Goal: Task Accomplishment & Management: Use online tool/utility

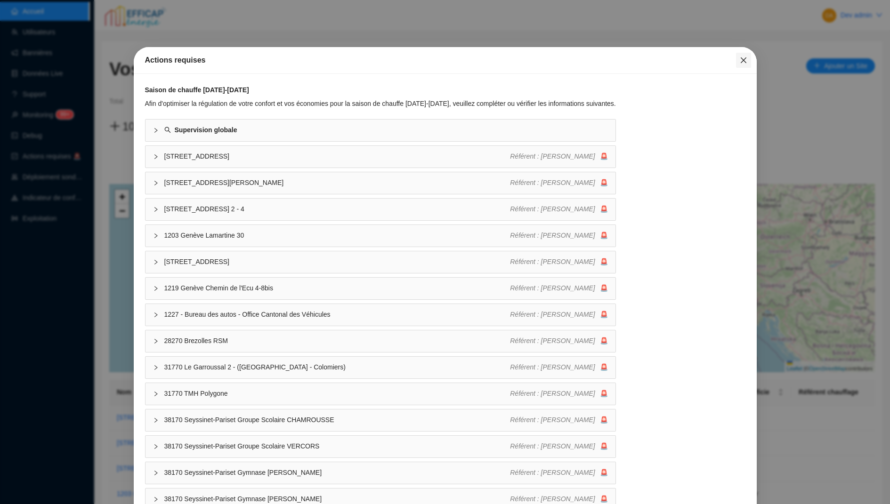
click at [744, 58] on icon "close" at bounding box center [744, 61] width 8 height 8
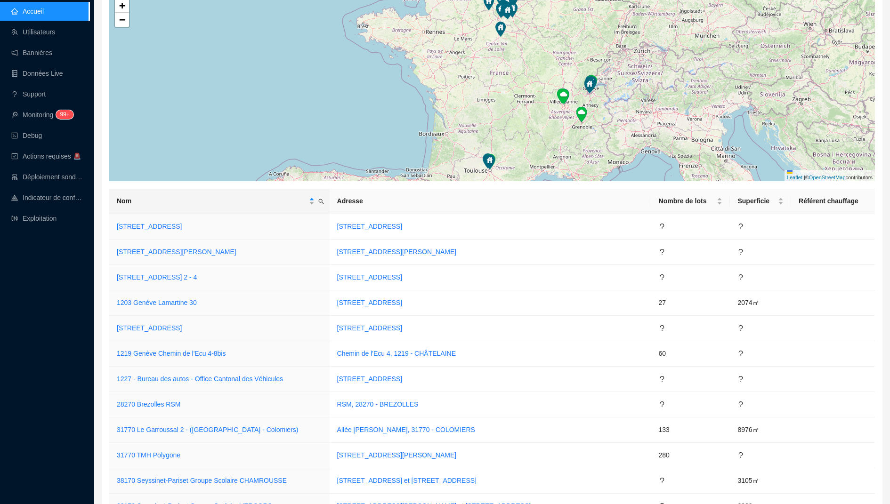
scroll to position [218, 0]
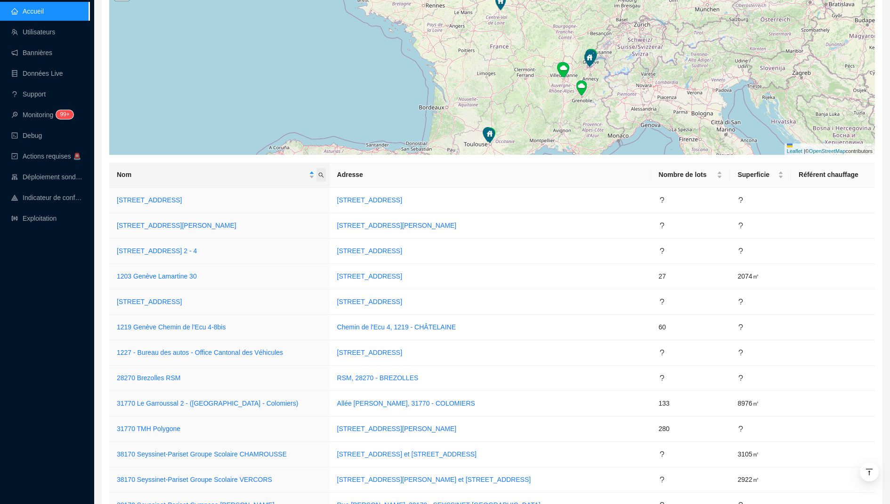
click at [326, 178] on span "Nom" at bounding box center [320, 175] width 9 height 14
type input "mér"
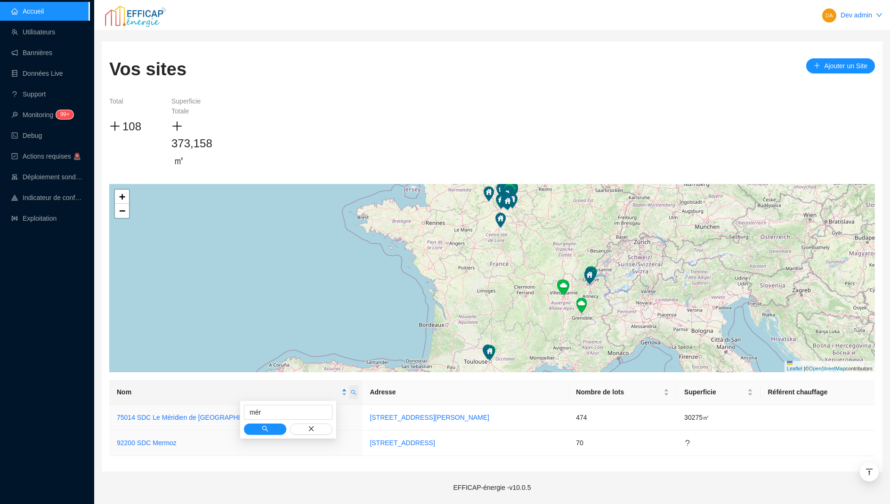
scroll to position [0, 0]
click at [145, 415] on link "75014 SDC Le Méridien de [GEOGRAPHIC_DATA]" at bounding box center [192, 418] width 150 height 8
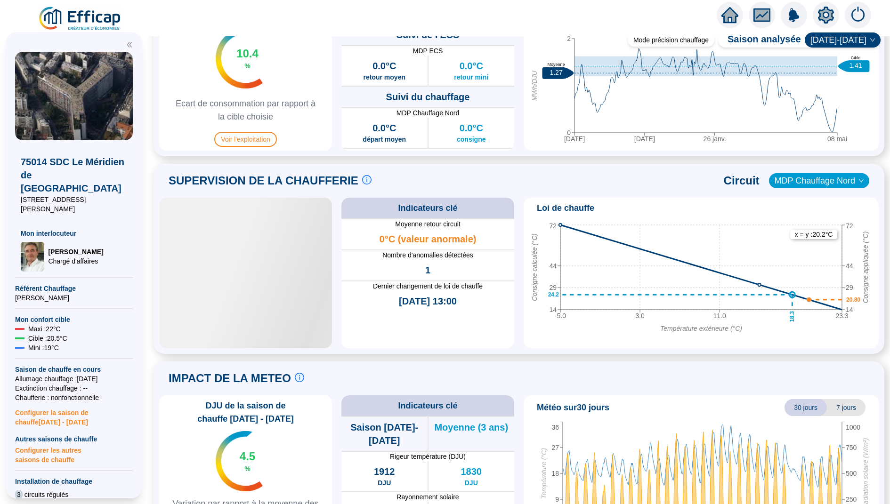
scroll to position [575, 0]
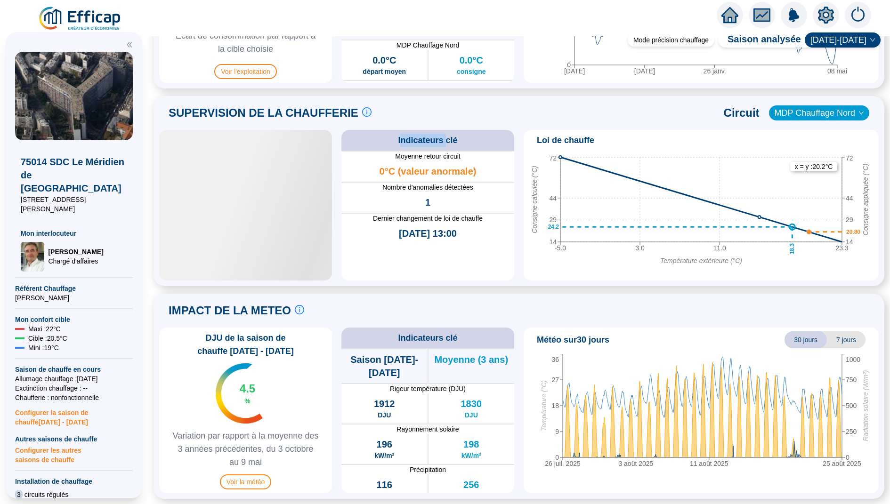
drag, startPoint x: 401, startPoint y: 141, endPoint x: 447, endPoint y: 140, distance: 46.2
click at [447, 138] on span "Indicateurs clé" at bounding box center [427, 140] width 59 height 13
drag, startPoint x: 452, startPoint y: 139, endPoint x: 412, endPoint y: 139, distance: 39.6
click at [414, 139] on span "Indicateurs clé" at bounding box center [427, 140] width 59 height 13
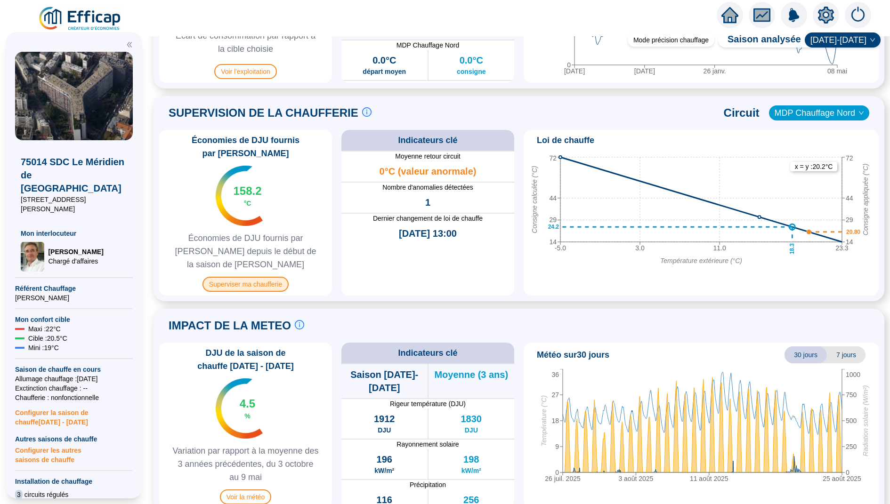
click at [248, 277] on span "Superviser ma chaufferie" at bounding box center [245, 284] width 86 height 15
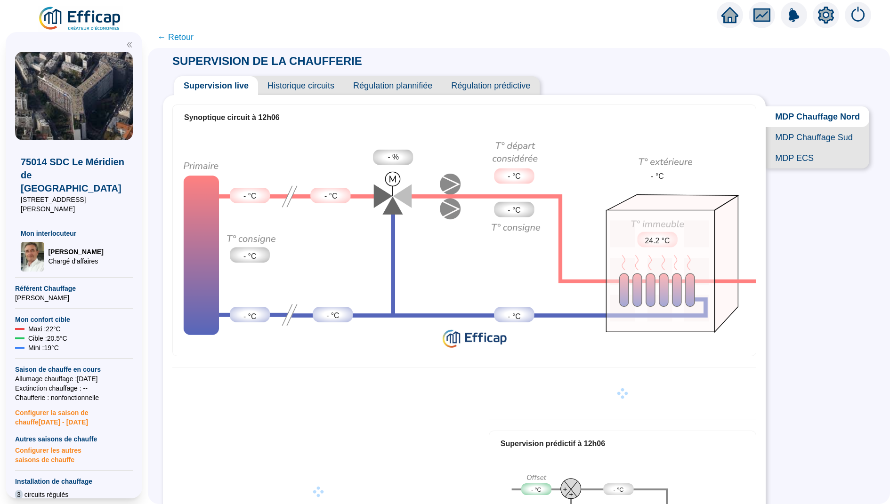
click at [276, 81] on span "Historique circuits" at bounding box center [301, 85] width 86 height 19
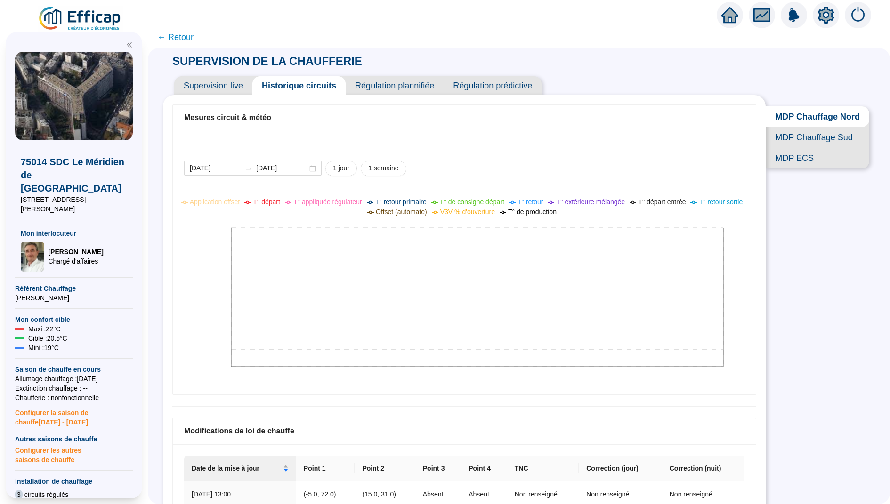
click at [350, 158] on div "2025-08-24 2025-08-25 1 jour 1 semaine Application offset T° départ T° appliqué…" at bounding box center [464, 263] width 583 height 264
click at [374, 169] on span "1 semaine" at bounding box center [383, 168] width 31 height 10
type input "2025-08-18"
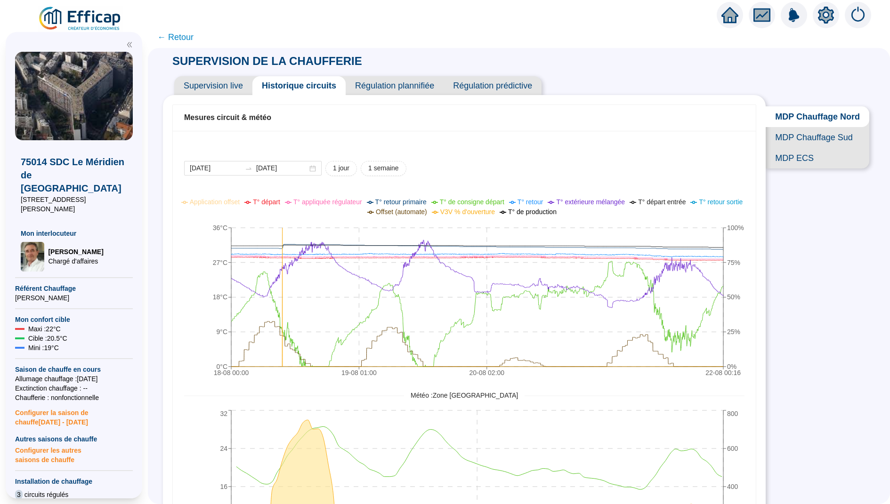
click at [198, 81] on span "Supervision live" at bounding box center [213, 85] width 78 height 19
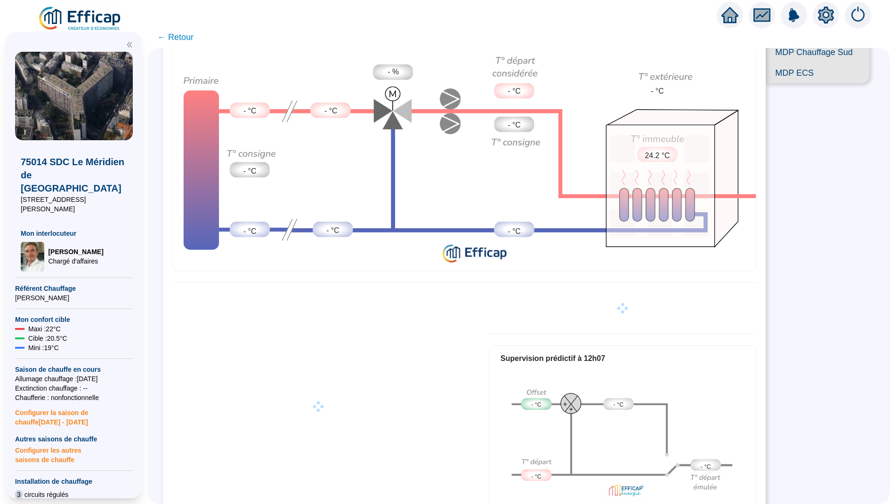
scroll to position [107, 0]
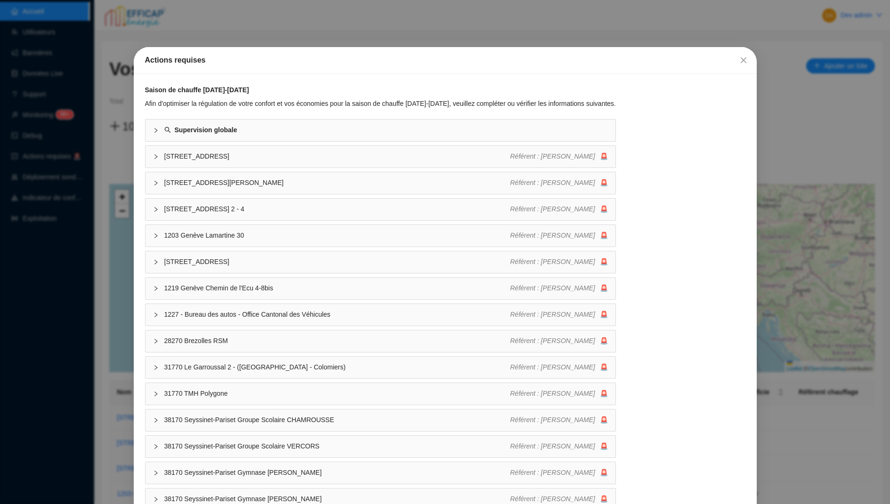
click at [755, 60] on div "Actions requises" at bounding box center [445, 60] width 623 height 27
click at [745, 60] on icon "close" at bounding box center [744, 61] width 8 height 8
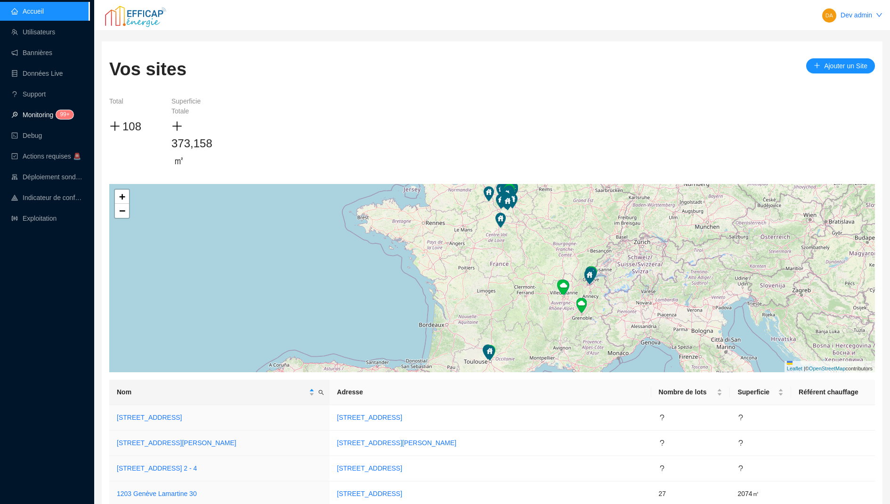
click at [46, 111] on link "Monitoring 99+" at bounding box center [40, 115] width 59 height 8
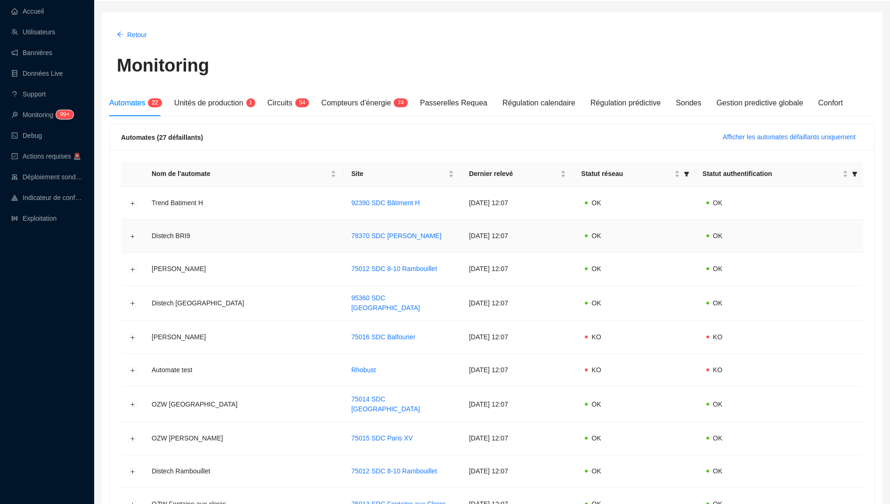
scroll to position [34, 0]
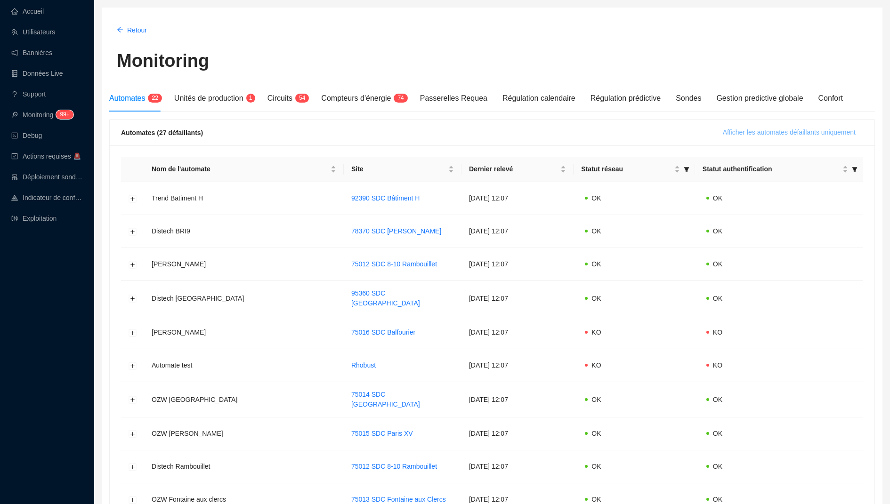
click at [747, 133] on span "Afficher les automates défaillants uniquement" at bounding box center [789, 133] width 133 height 10
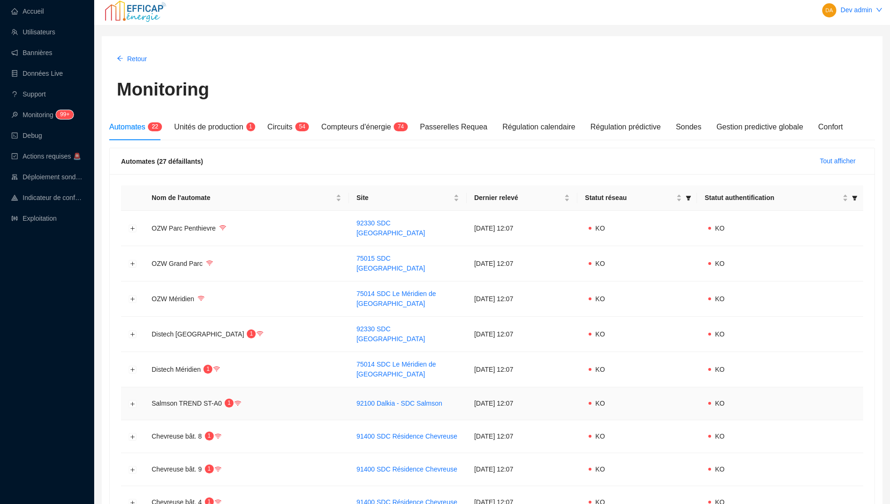
scroll to position [0, 0]
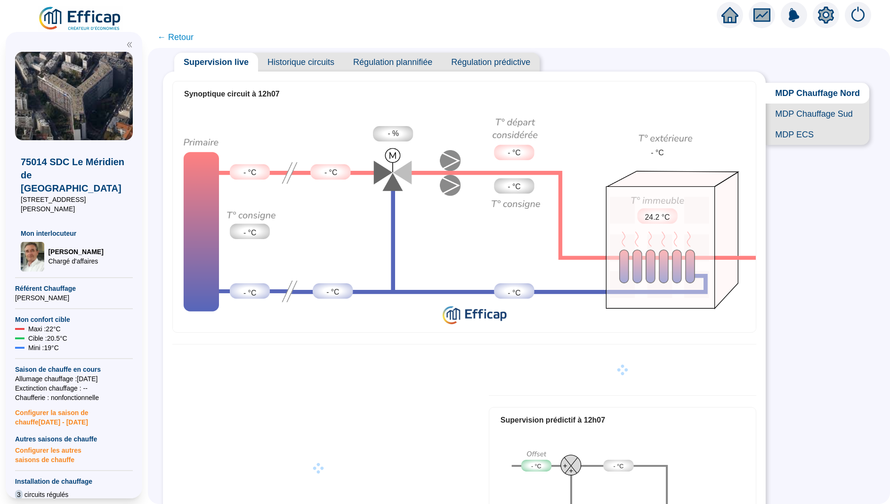
scroll to position [22, 0]
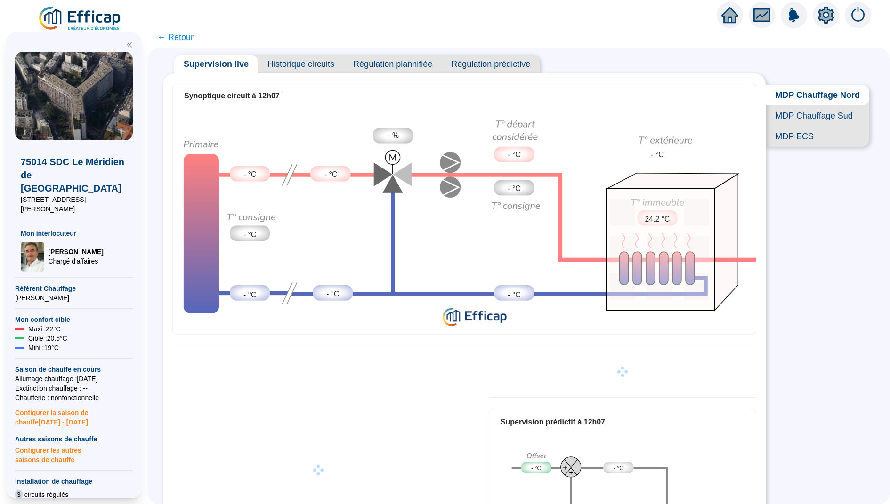
click at [739, 11] on div at bounding box center [730, 15] width 26 height 26
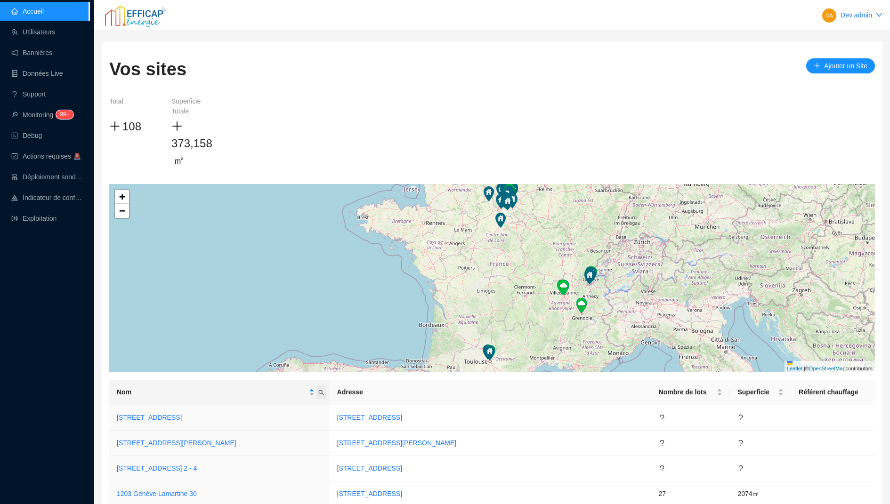
click at [326, 398] on span "Nom" at bounding box center [320, 393] width 9 height 14
type input "jourd"
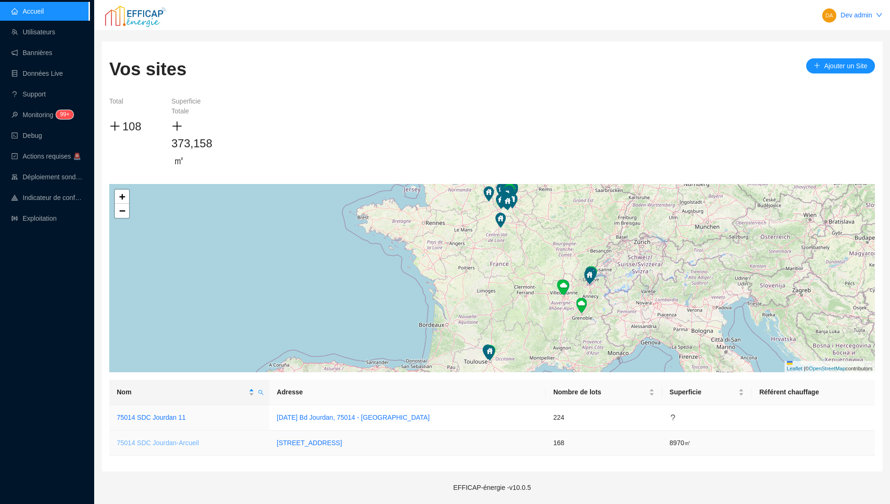
click at [167, 439] on link "75014 SDC Jourdan-Arcueil" at bounding box center [158, 443] width 82 height 8
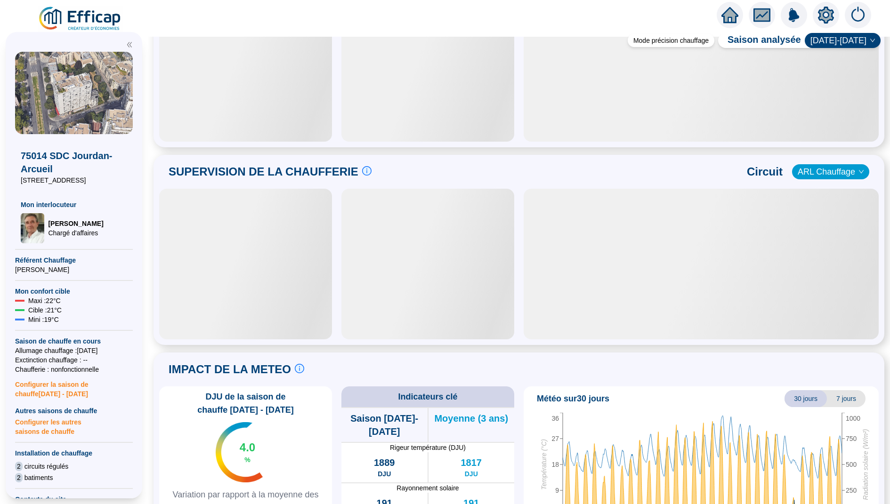
scroll to position [491, 0]
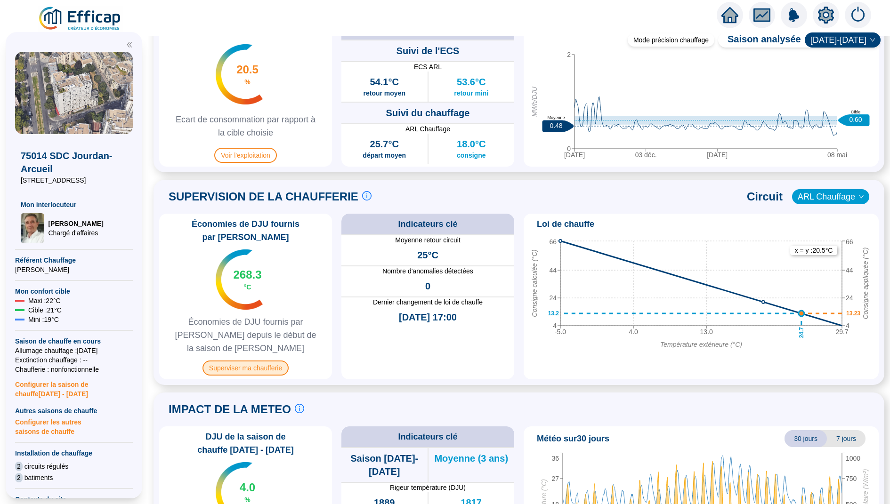
click at [266, 361] on span "Superviser ma chaufferie" at bounding box center [245, 368] width 86 height 15
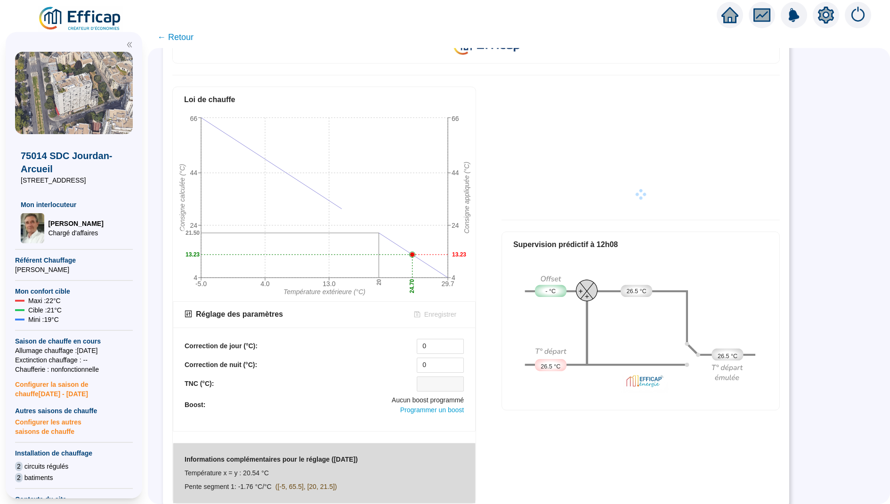
scroll to position [308, 0]
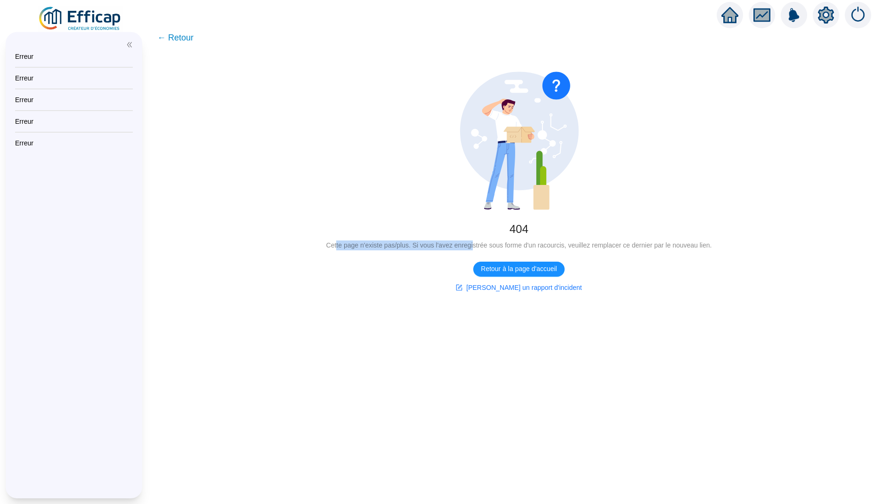
drag, startPoint x: 329, startPoint y: 244, endPoint x: 472, endPoint y: 241, distance: 142.7
click at [472, 241] on div "Cette page n'existe pas/plus. Si vous l'avez enregistrée sous forme d'un racour…" at bounding box center [519, 246] width 712 height 10
drag, startPoint x: 554, startPoint y: 245, endPoint x: 442, endPoint y: 244, distance: 112.1
click at [442, 244] on div "Cette page n'existe pas/plus. Si vous l'avez enregistrée sous forme d'un racour…" at bounding box center [519, 246] width 712 height 10
click at [518, 267] on span "Retour à la page d'accueil" at bounding box center [519, 269] width 76 height 10
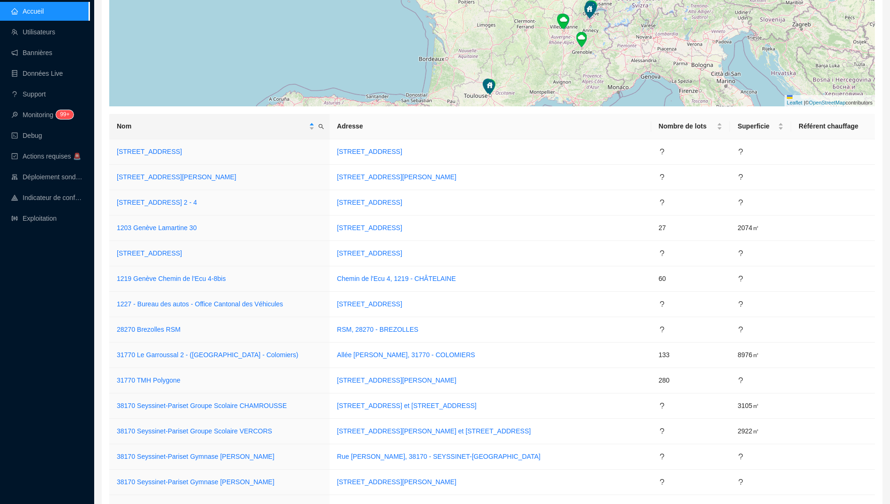
scroll to position [331, 0]
